Goal: Understand process/instructions: Learn how to perform a task or action

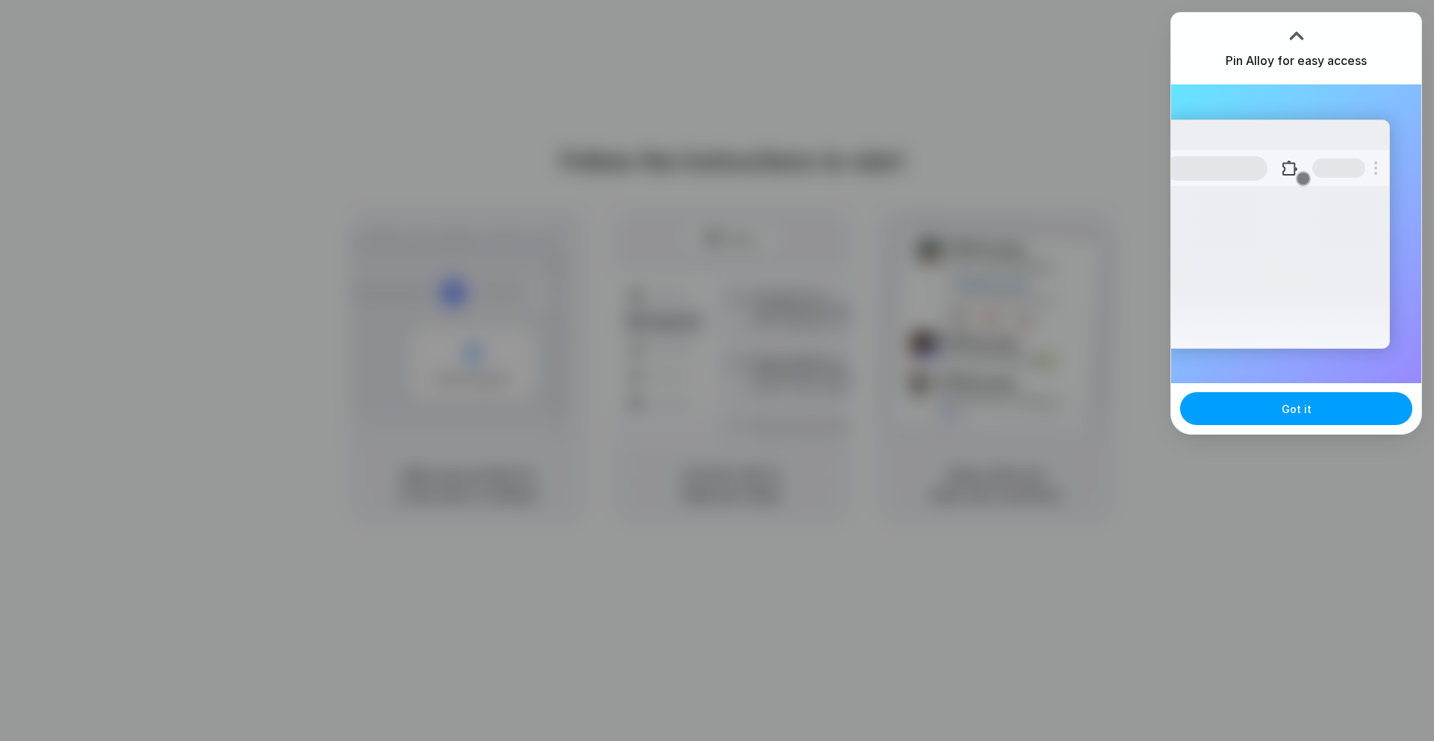
click at [1269, 412] on button "Got it" at bounding box center [1296, 408] width 232 height 33
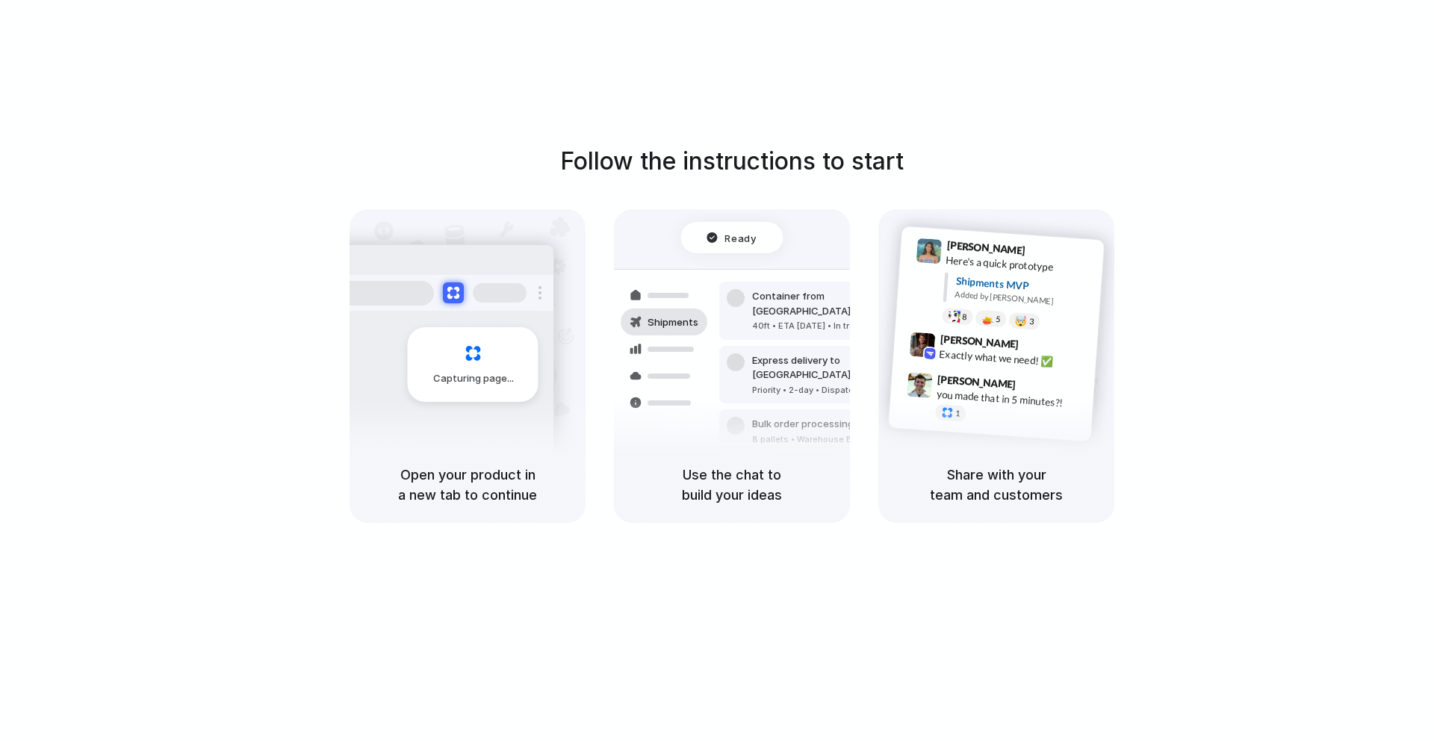
click at [522, 366] on div "Capturing page" at bounding box center [473, 364] width 131 height 75
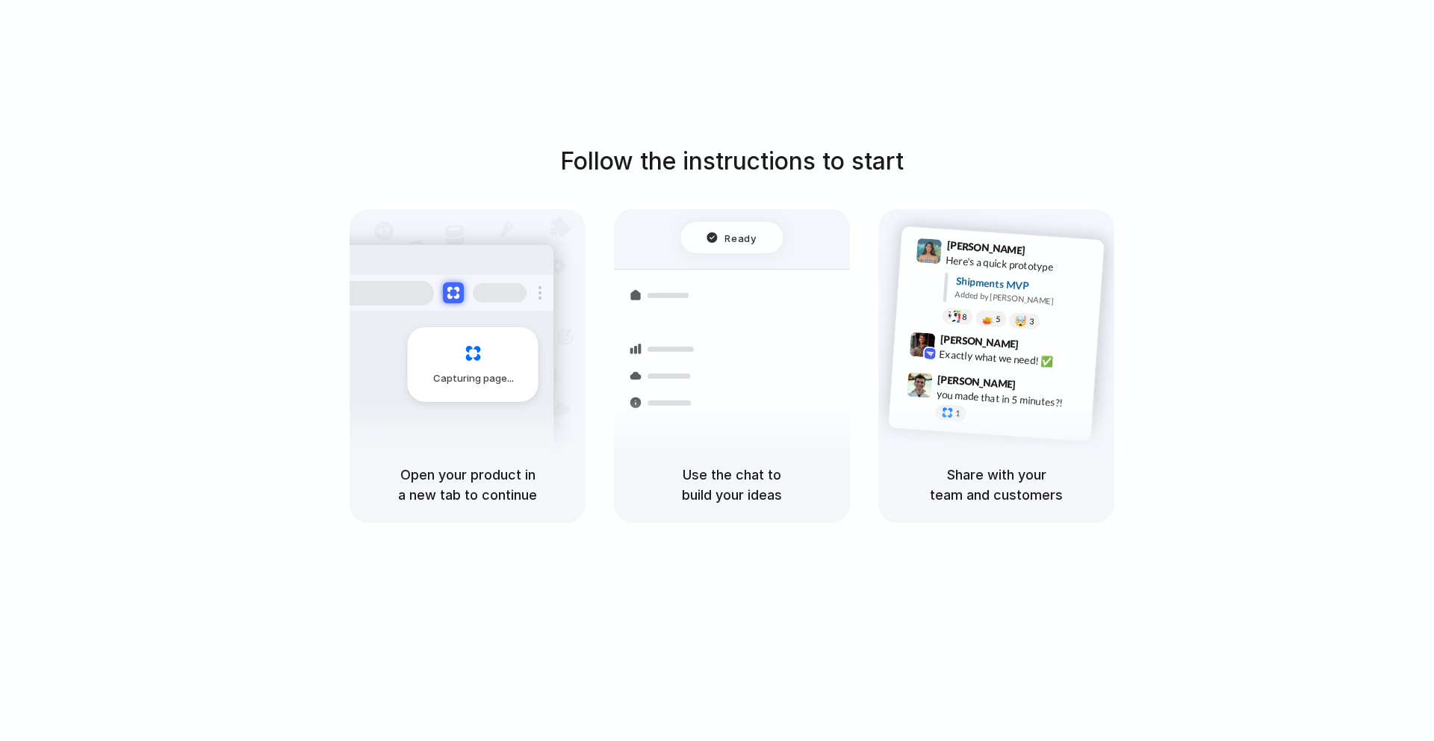
click at [788, 384] on div "Priority • 2-day • Dispatched" at bounding box center [832, 390] width 161 height 13
click at [1047, 326] on div "8 5 🤯 3" at bounding box center [1016, 321] width 149 height 26
click at [725, 236] on div at bounding box center [732, 238] width 102 height 31
click at [205, 241] on div "Follow the instructions to start Capturing page Open your product in a new tab …" at bounding box center [732, 332] width 1434 height 379
click at [695, 306] on div at bounding box center [663, 294] width 87 height 27
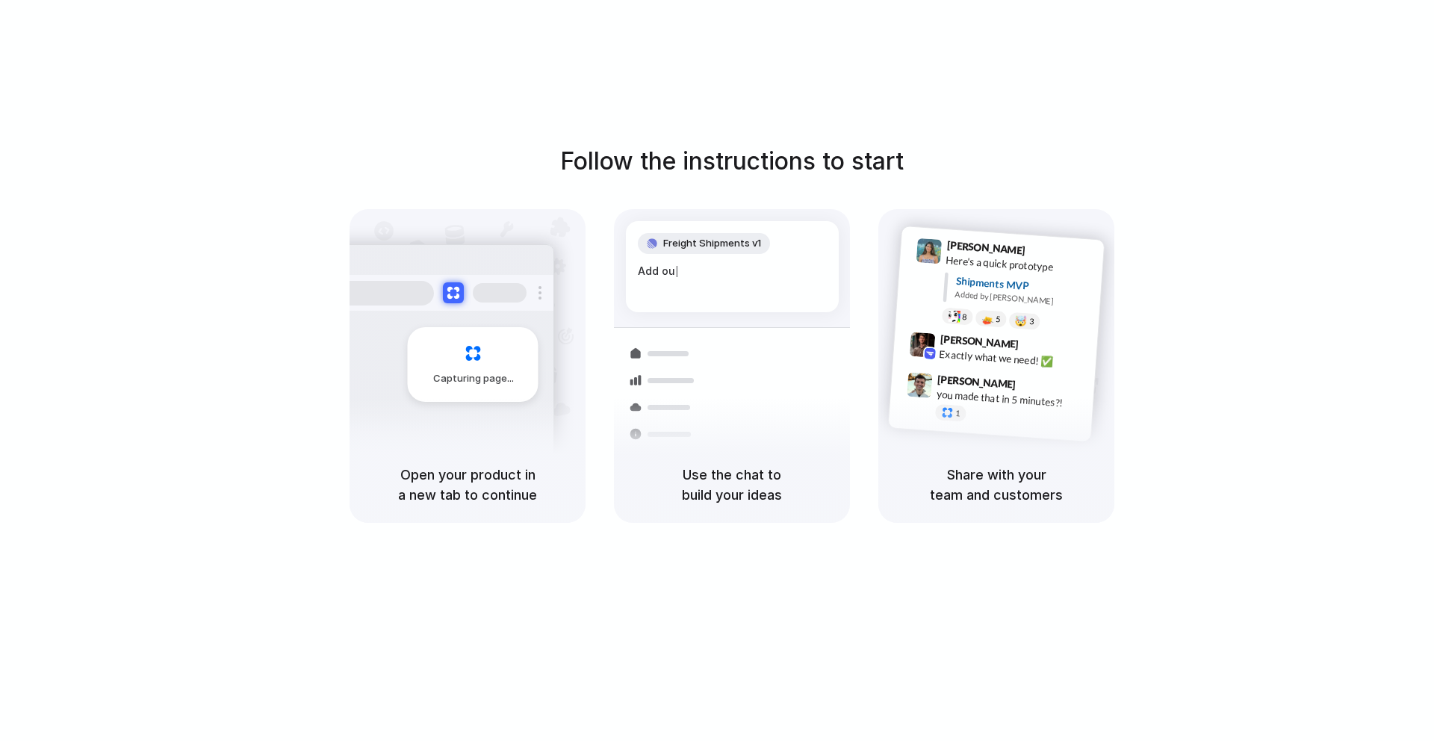
click at [727, 238] on span "Freight Shipments v1" at bounding box center [712, 243] width 98 height 15
click at [518, 261] on div "Capturing page" at bounding box center [441, 358] width 225 height 229
